Goal: Information Seeking & Learning: Learn about a topic

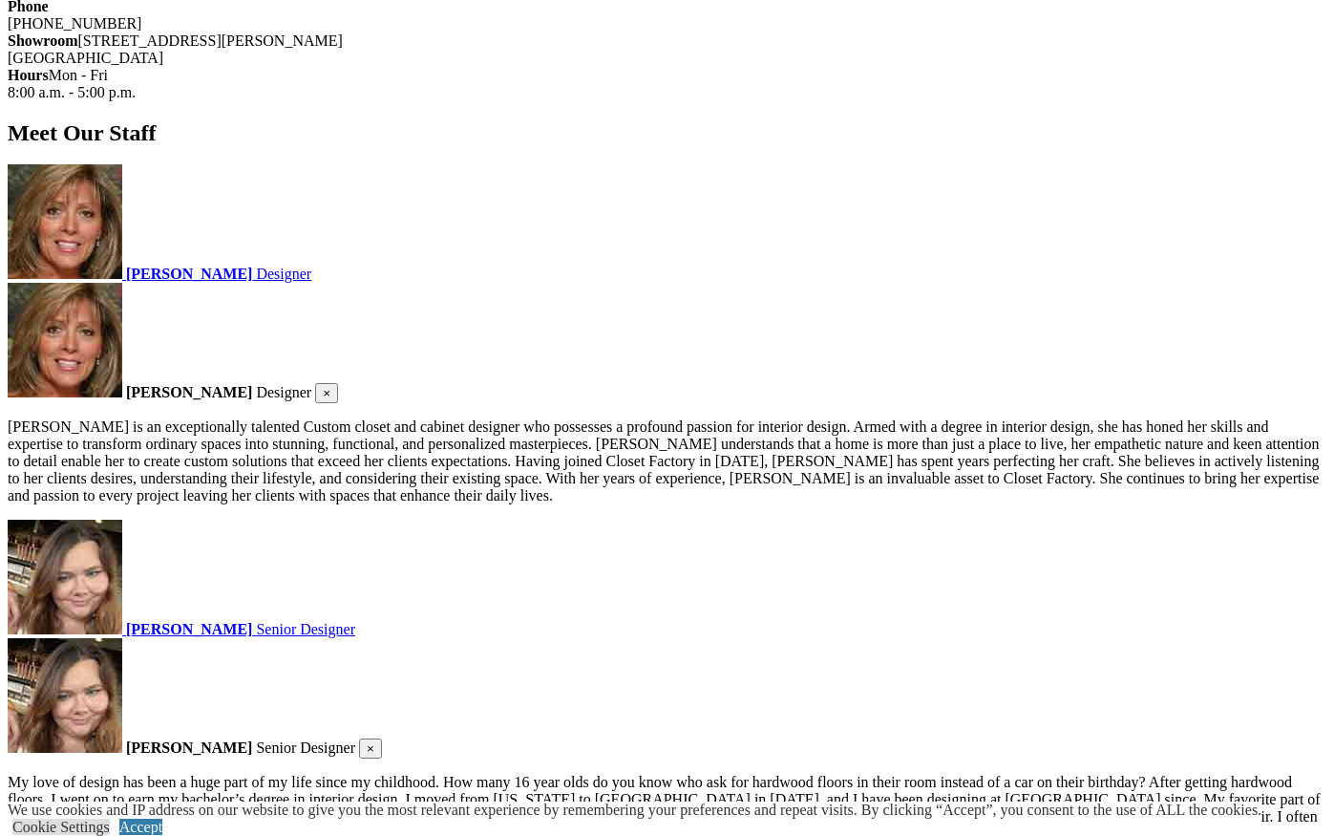
scroll to position [3498, 0]
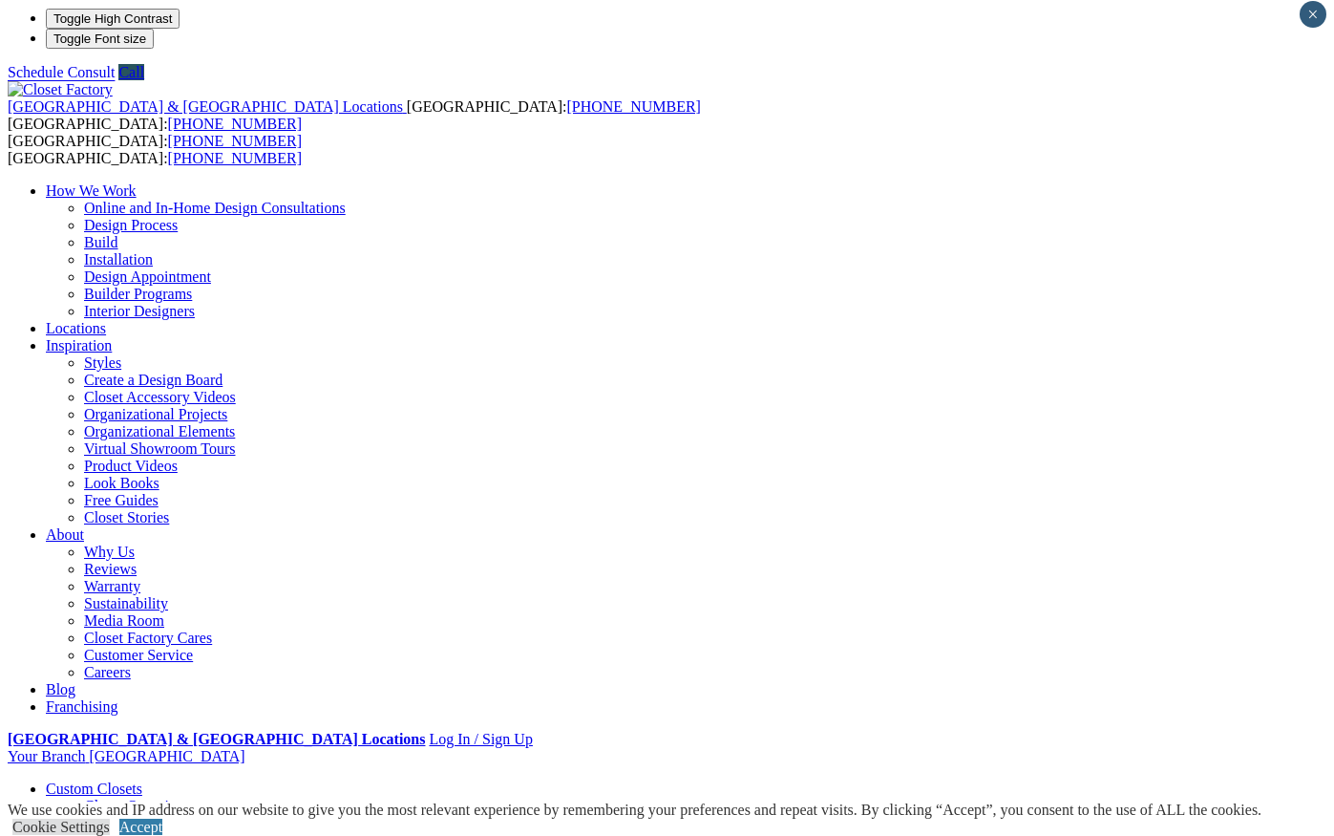
scroll to position [0, 0]
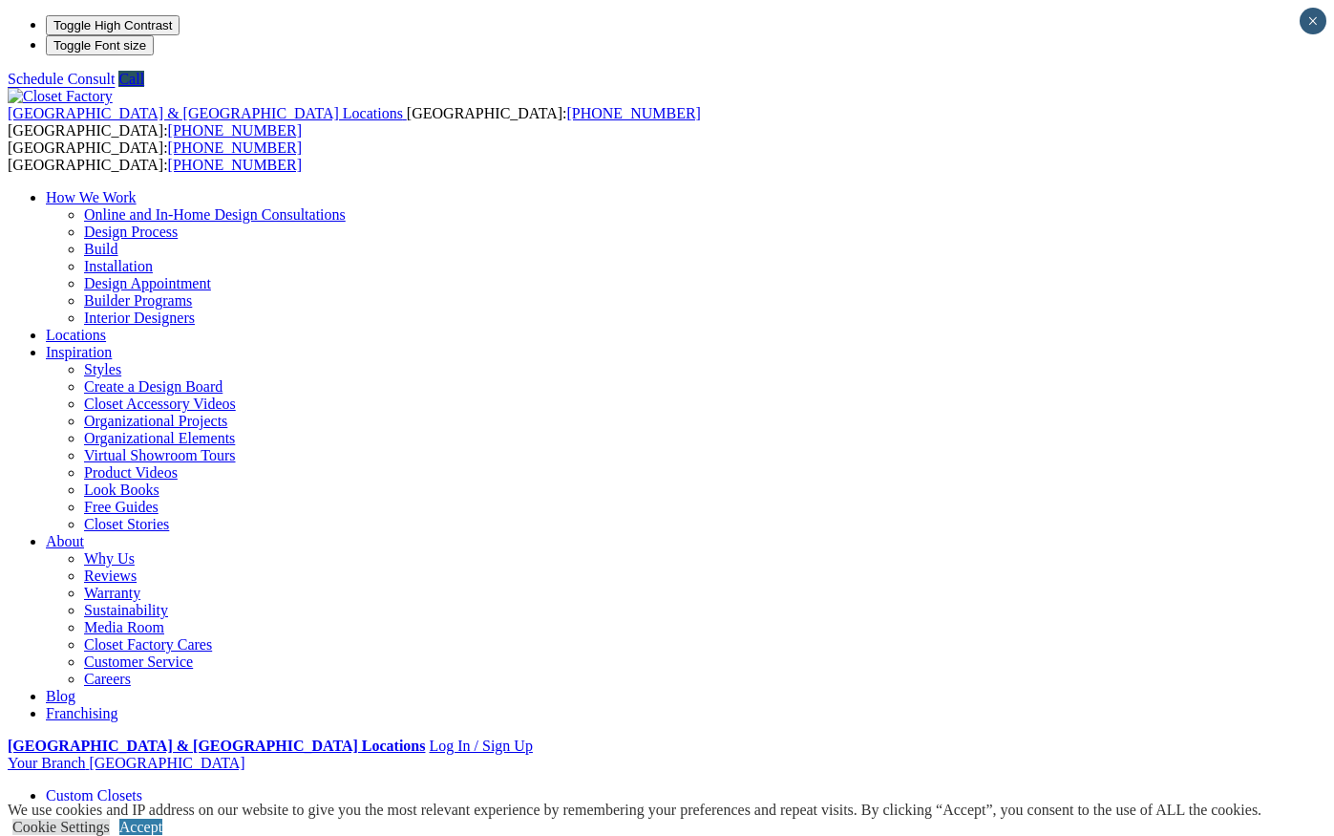
click at [113, 88] on img at bounding box center [60, 96] width 105 height 17
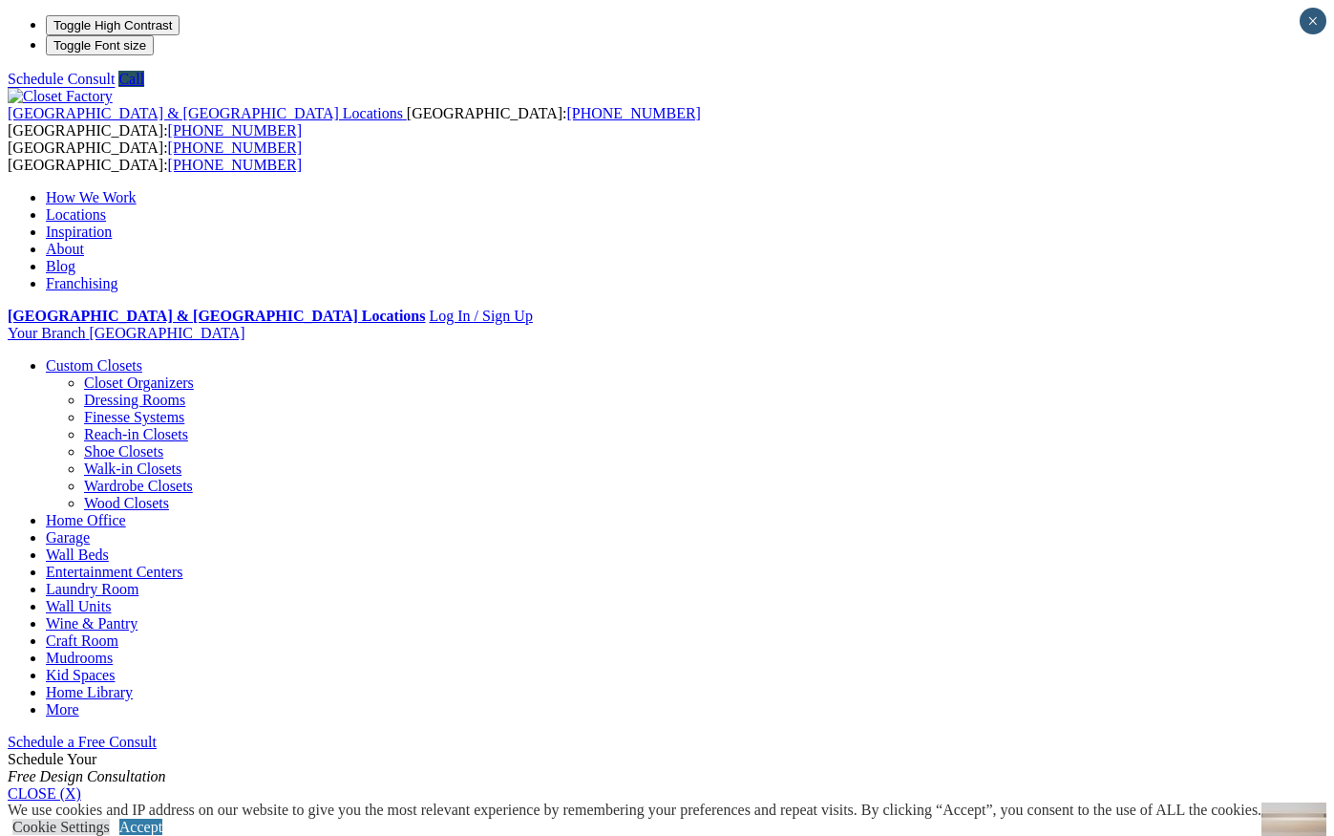
click at [118, 477] on link "Wardrobe Closets" at bounding box center [138, 485] width 109 height 16
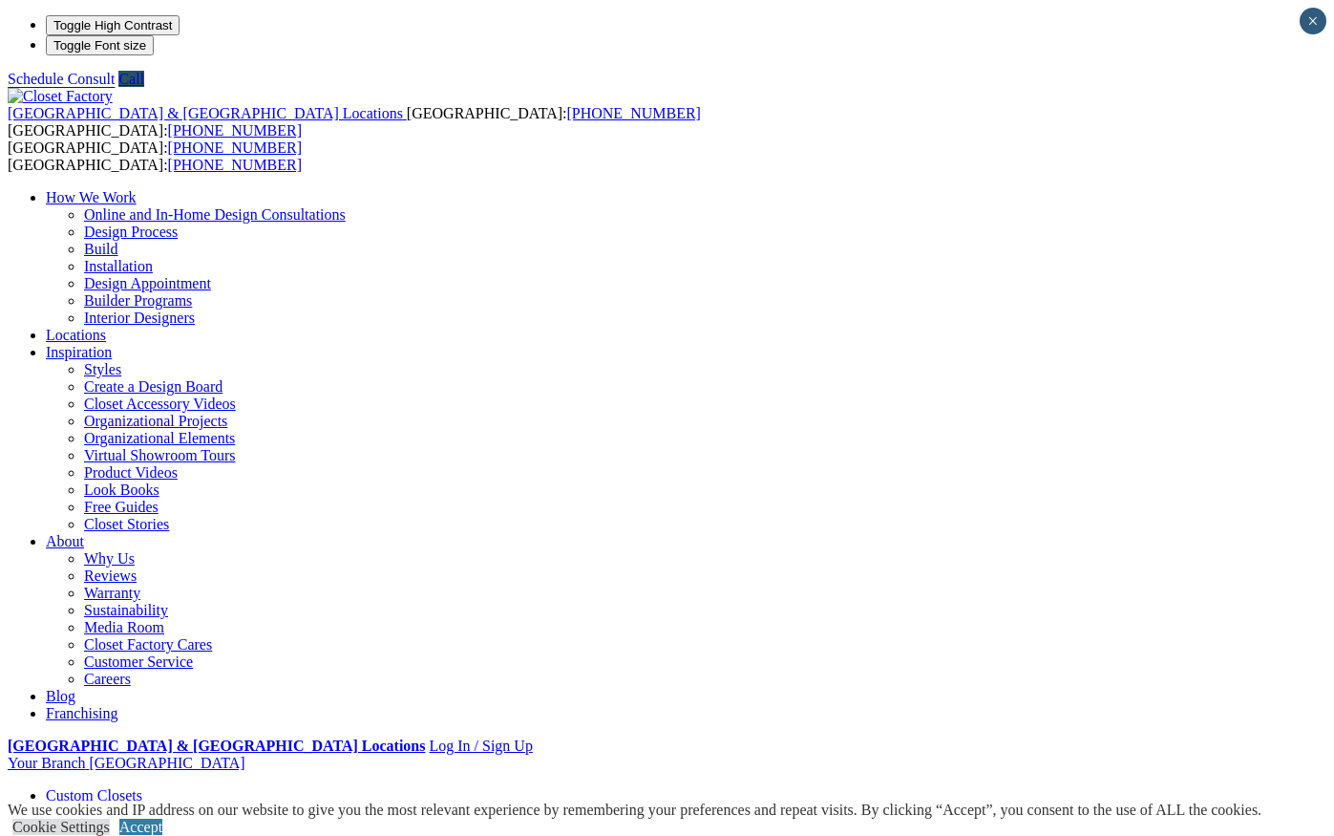
scroll to position [10, 0]
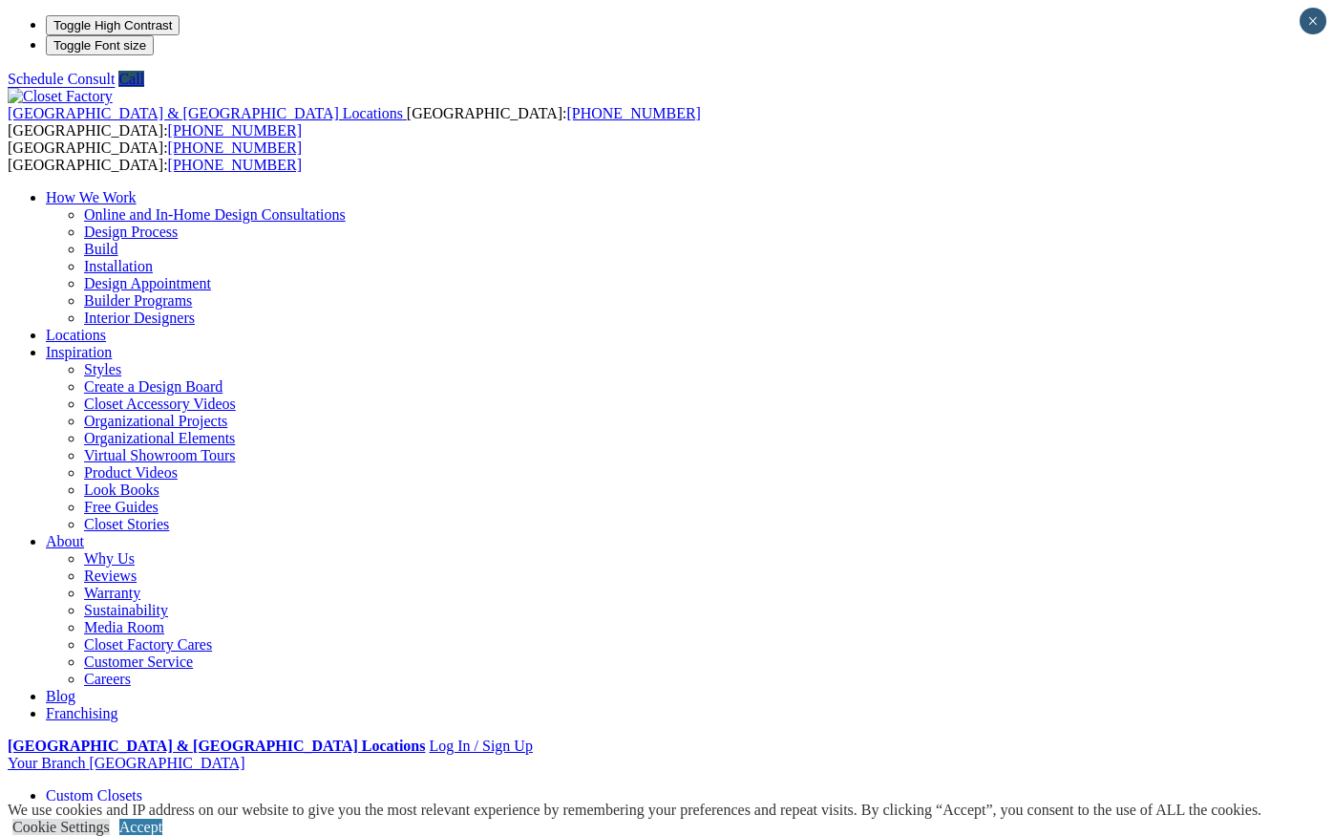
click at [92, 804] on link "Closet Organizers" at bounding box center [139, 812] width 110 height 16
